Goal: Feedback & Contribution: Submit feedback/report problem

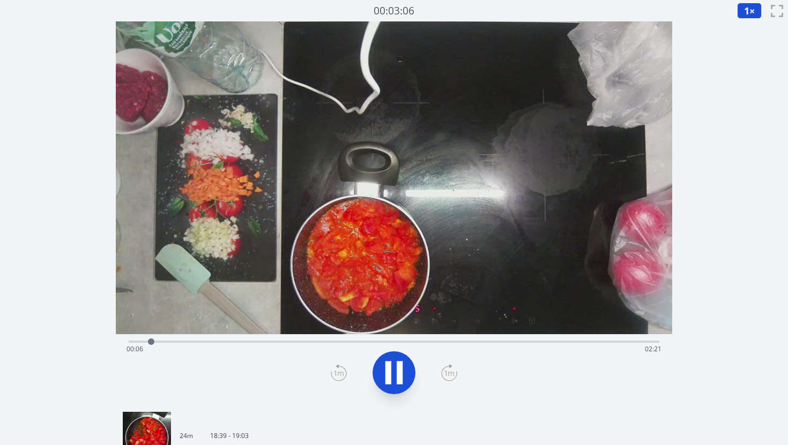
click at [391, 374] on icon at bounding box center [394, 373] width 30 height 30
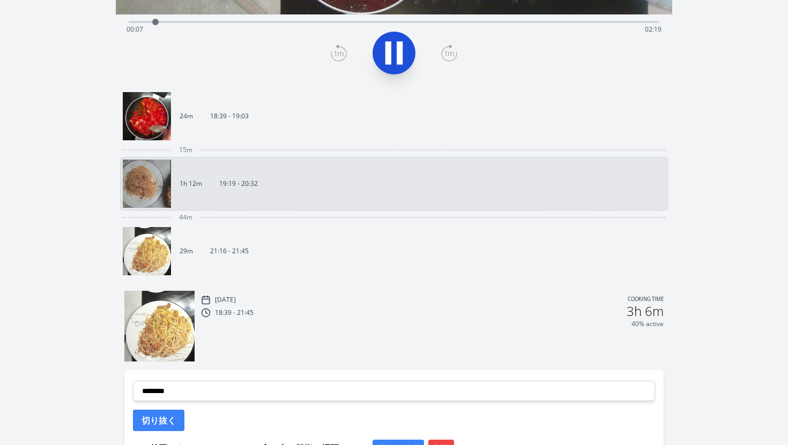
scroll to position [477, 0]
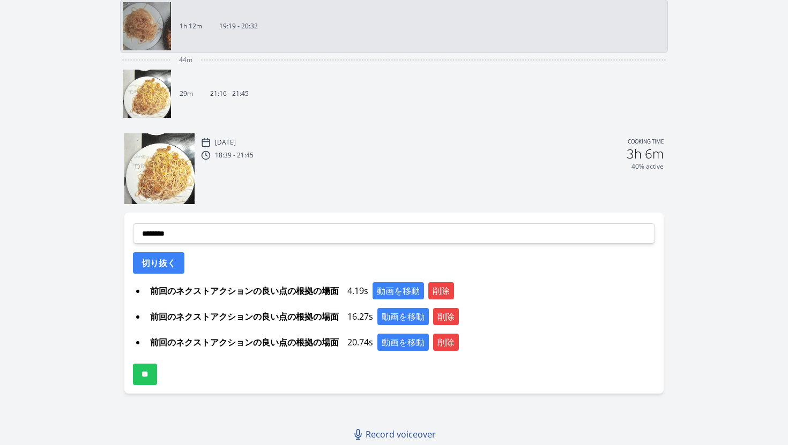
click at [401, 428] on link "Record voiceover" at bounding box center [395, 434] width 94 height 21
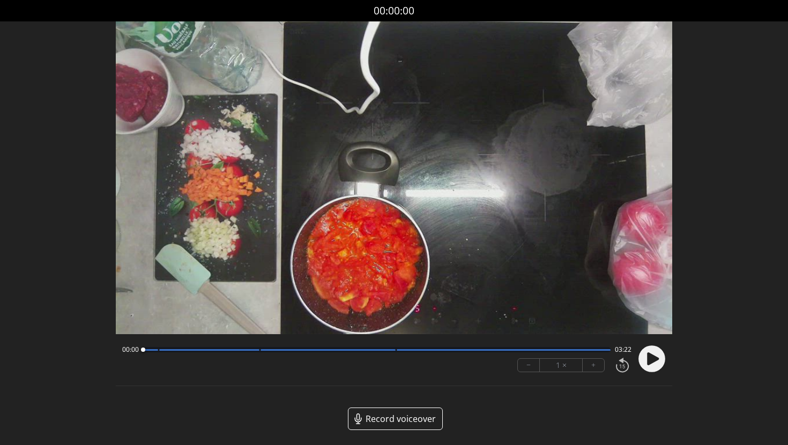
scroll to position [46, 0]
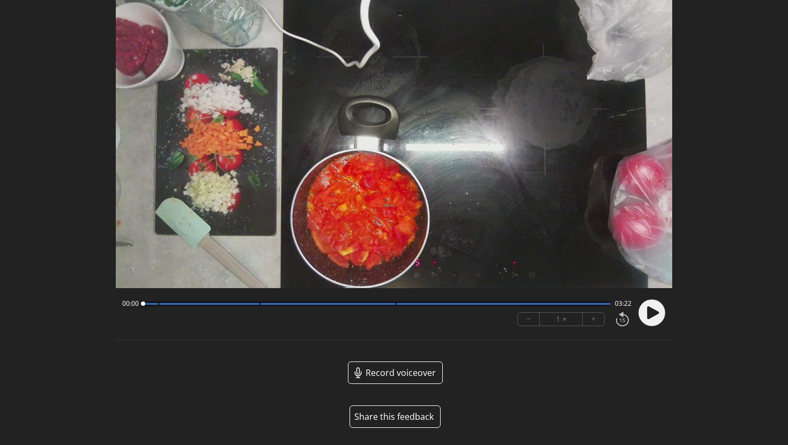
click at [401, 416] on button "Share this feedback" at bounding box center [394, 417] width 91 height 23
